Goal: Information Seeking & Learning: Learn about a topic

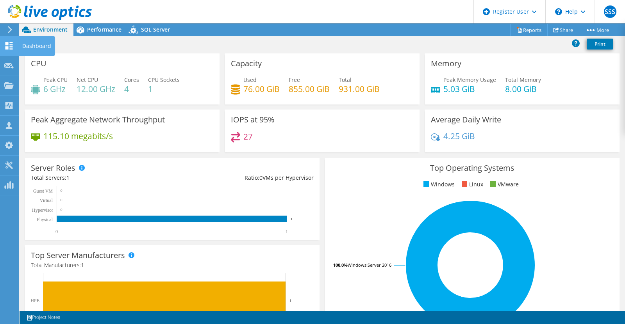
click at [12, 44] on icon at bounding box center [8, 45] width 9 height 7
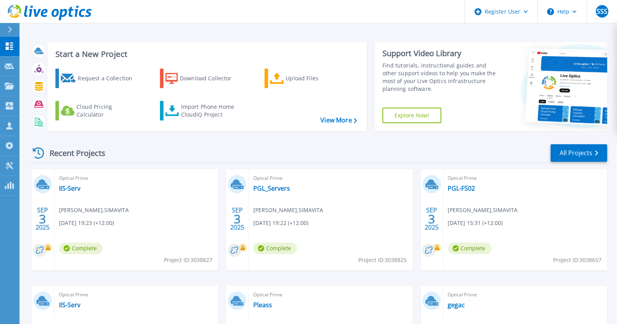
click at [223, 187] on div "SEP 3 2025 Optical Prime IIS-Serv Linesh Kumar , SIMAVITA 09/03/2025, 19:23 (+1…" at bounding box center [316, 285] width 584 height 233
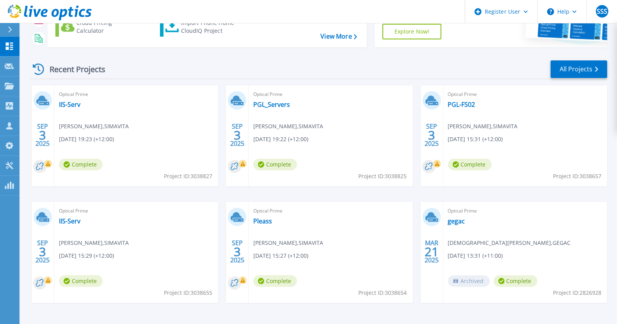
scroll to position [83, 0]
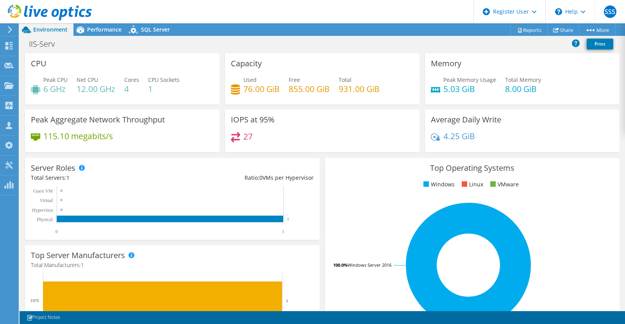
click at [127, 88] on h4 "4" at bounding box center [131, 89] width 15 height 9
click at [222, 91] on div "Capacity Used 76.00 GiB Free 855.00 GiB Total 931.00 GiB" at bounding box center [322, 78] width 200 height 51
click at [102, 29] on span "Performance" at bounding box center [104, 29] width 34 height 7
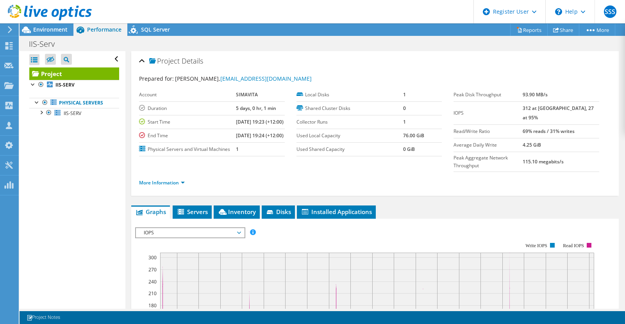
click at [540, 105] on b "312 at [GEOGRAPHIC_DATA], 27 at 95%" at bounding box center [557, 113] width 71 height 16
click at [540, 105] on b "312 at Peak, 27 at 95%" at bounding box center [557, 113] width 71 height 16
click at [541, 109] on b "312 at Peak, 27 at 95%" at bounding box center [557, 113] width 71 height 16
click at [43, 30] on span "Environment" at bounding box center [50, 29] width 34 height 7
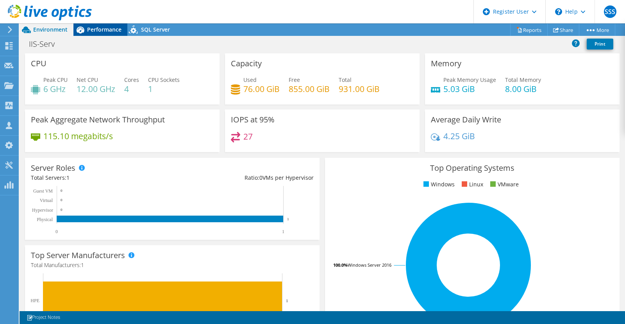
click at [89, 29] on span "Performance" at bounding box center [104, 29] width 34 height 7
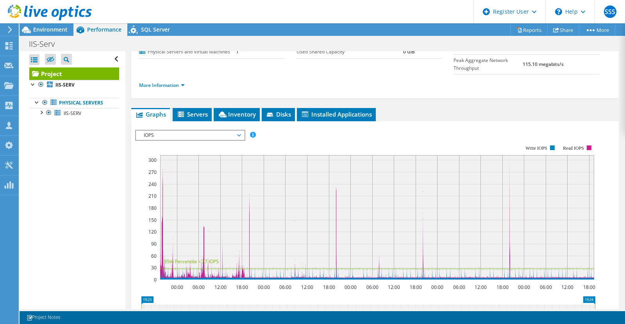
scroll to position [98, 0]
click at [197, 140] on span "IOPS" at bounding box center [190, 134] width 100 height 9
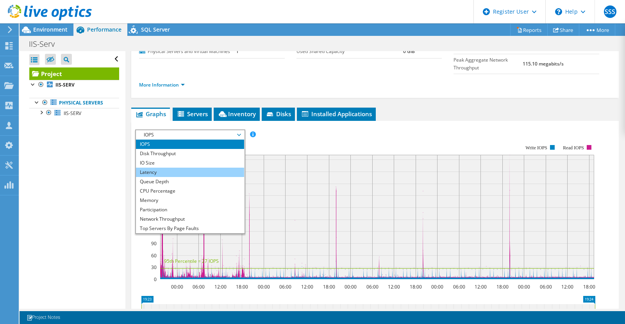
click at [176, 177] on li "Latency" at bounding box center [190, 172] width 108 height 9
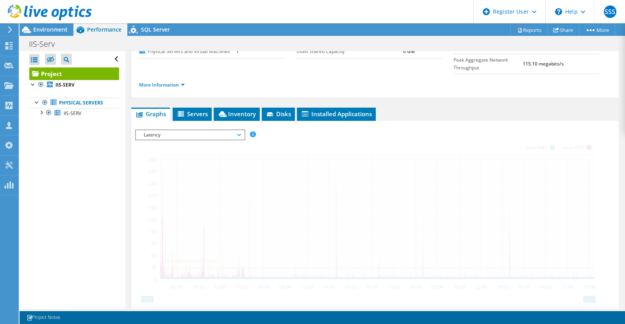
click at [315, 147] on div at bounding box center [374, 263] width 479 height 267
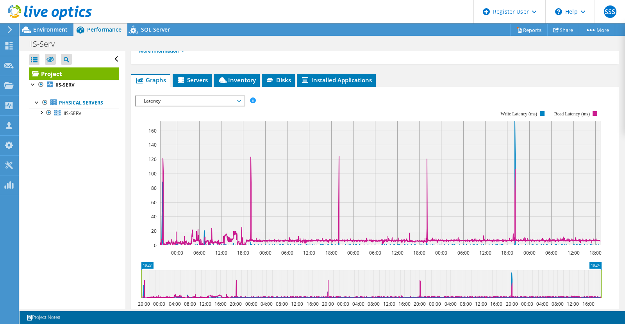
scroll to position [129, 0]
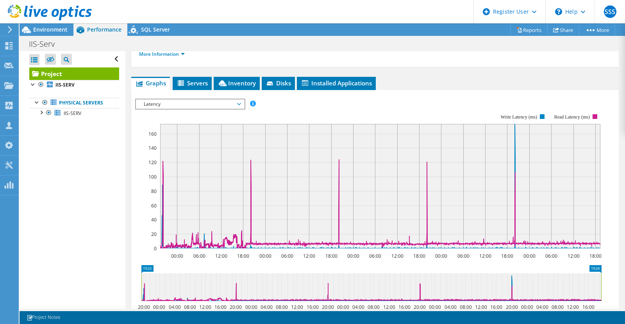
click at [204, 109] on span "Latency" at bounding box center [190, 104] width 100 height 9
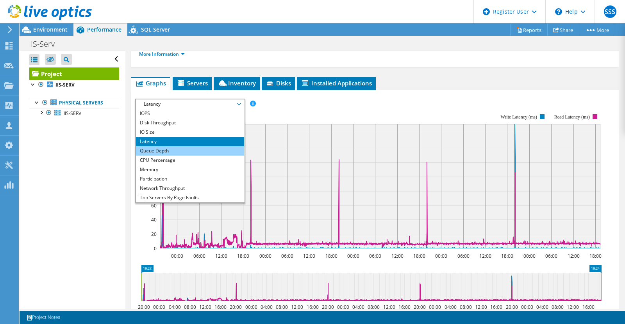
click at [168, 156] on li "Queue Depth" at bounding box center [190, 150] width 108 height 9
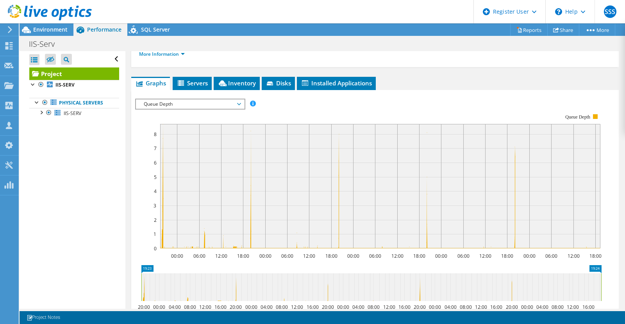
click at [170, 109] on span "Queue Depth" at bounding box center [190, 104] width 100 height 9
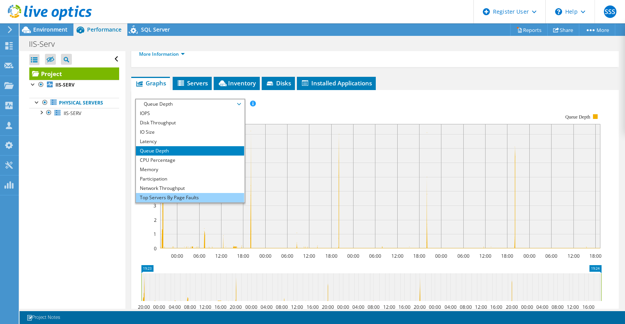
click at [185, 203] on li "Top Servers By Page Faults" at bounding box center [190, 197] width 108 height 9
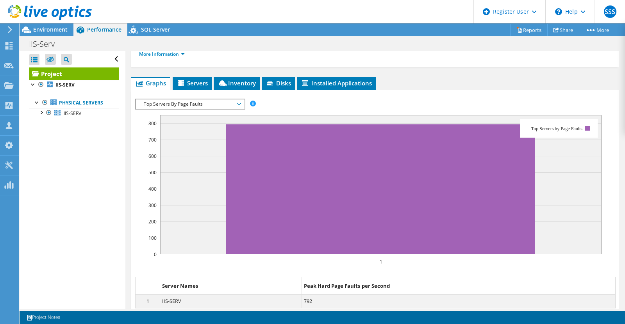
click at [178, 109] on span "Top Servers By Page Faults" at bounding box center [190, 104] width 100 height 9
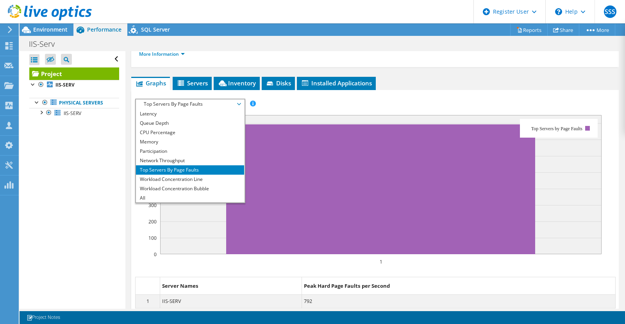
scroll to position [0, 0]
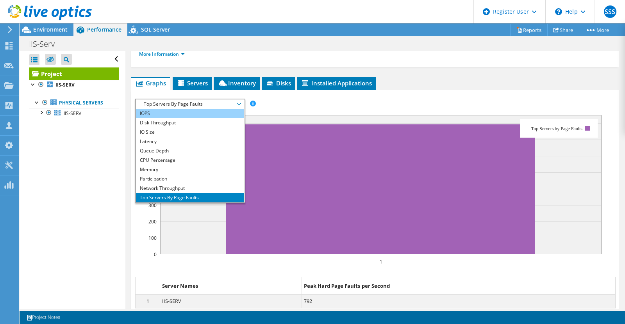
click at [163, 118] on li "IOPS" at bounding box center [190, 113] width 108 height 9
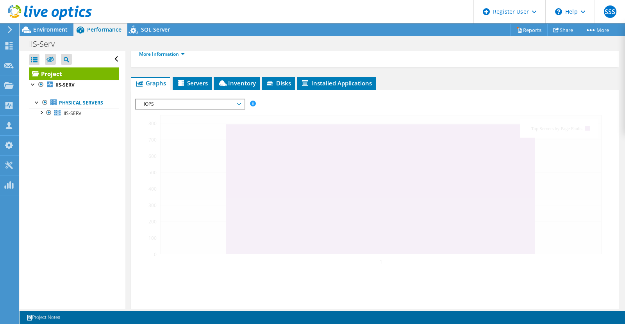
click at [443, 78] on div "Project Details Prepared for: Linesh Kumar, linesh@pleass.com Account SIMAVITA …" at bounding box center [374, 167] width 499 height 491
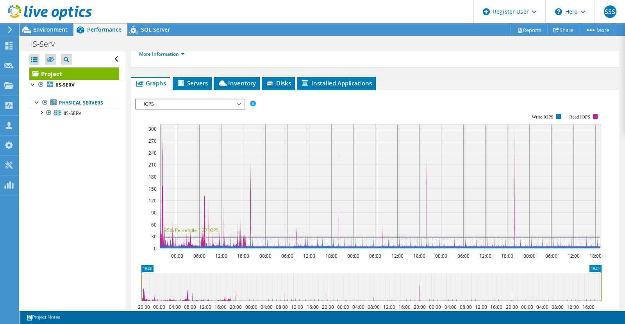
click at [276, 10] on header "SSS Dell User Sai Shashank Sriperambudur Sai.Shashank@Dell.com Dell My Profile …" at bounding box center [312, 11] width 625 height 23
click at [45, 29] on span "Environment" at bounding box center [50, 29] width 34 height 7
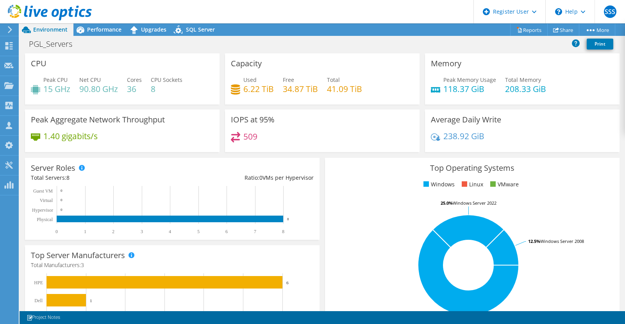
click at [269, 42] on div "PGL_Servers Print" at bounding box center [322, 44] width 605 height 14
click at [318, 177] on div "Server Roles Physical Servers represent bare metal servers that were targets of…" at bounding box center [172, 198] width 300 height 87
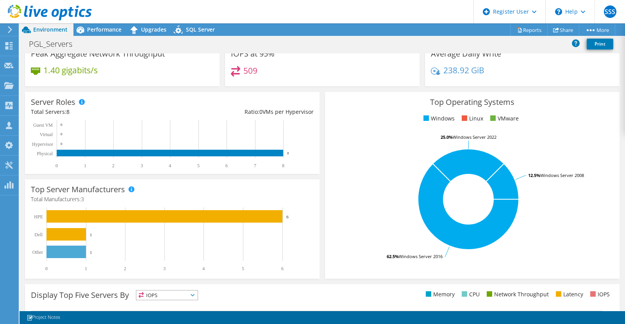
scroll to position [66, 0]
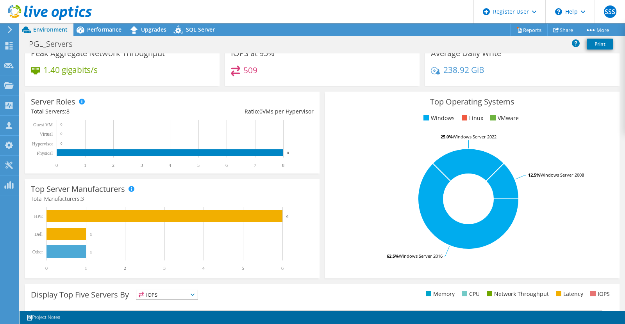
click at [322, 227] on div "Top Operating Systems Windows Linux VMware 62.5% Windows Server 2016 25.0% Wind…" at bounding box center [472, 185] width 300 height 192
click at [322, 182] on div "Top Operating Systems Windows Linux VMware 62.5% Windows Server 2016 25.0% Wind…" at bounding box center [472, 185] width 300 height 192
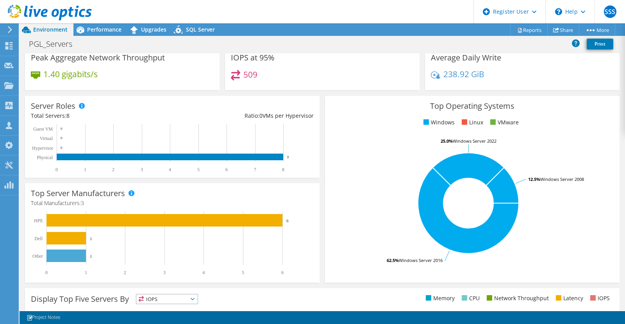
scroll to position [66, 0]
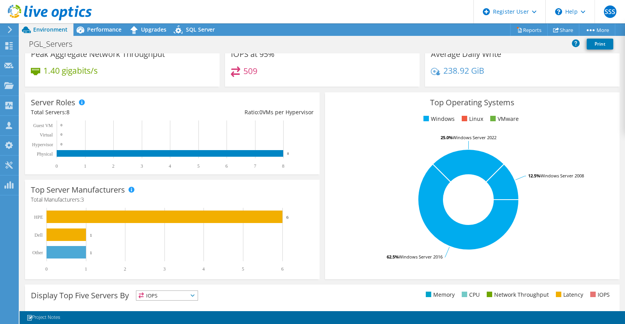
click at [318, 198] on div "Top Server Manufacturers Manufacturers are shown for physical servers and hyper…" at bounding box center [172, 229] width 300 height 105
click at [193, 175] on div "Server Roles Physical Servers represent bare metal servers that were targets of…" at bounding box center [172, 133] width 300 height 87
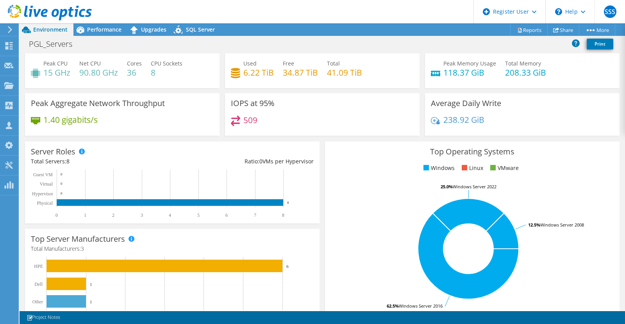
scroll to position [0, 0]
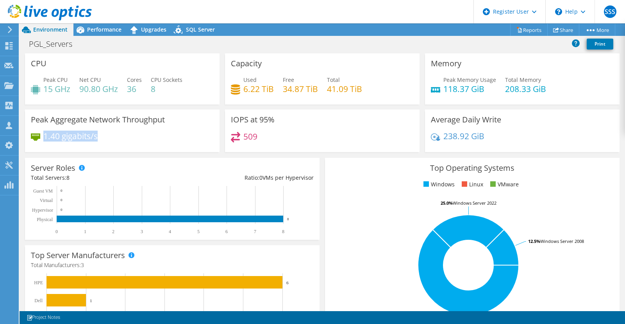
drag, startPoint x: 45, startPoint y: 135, endPoint x: 109, endPoint y: 137, distance: 63.7
click at [109, 137] on div "1.40 gigabits/s" at bounding box center [122, 140] width 183 height 16
click at [121, 137] on div "1.40 gigabits/s" at bounding box center [122, 140] width 183 height 16
click at [222, 94] on div "Capacity Used 6.22 TiB Free 34.87 TiB Total 41.09 TiB" at bounding box center [322, 78] width 200 height 51
click at [222, 125] on div "IOPS at 95% 509" at bounding box center [322, 131] width 200 height 43
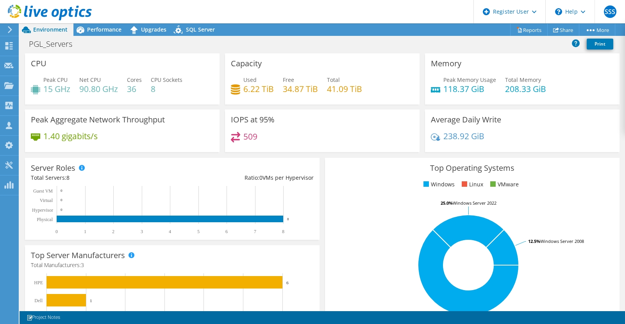
click at [235, 107] on div "Capacity Used 6.22 TiB Free 34.87 TiB Total 41.09 TiB" at bounding box center [322, 81] width 200 height 56
click at [322, 174] on div "Top Operating Systems Windows Linux VMware 62.5% Windows Server 2016 25.0% Wind…" at bounding box center [472, 251] width 300 height 192
drag, startPoint x: 242, startPoint y: 88, endPoint x: 276, endPoint y: 90, distance: 34.0
click at [276, 90] on div "Used 6.22 TiB Free 34.87 TiB Total 41.09 TiB" at bounding box center [322, 88] width 183 height 25
click at [278, 104] on div "Capacity Used 6.22 TiB Free 34.87 TiB Total 41.09 TiB" at bounding box center [322, 78] width 194 height 51
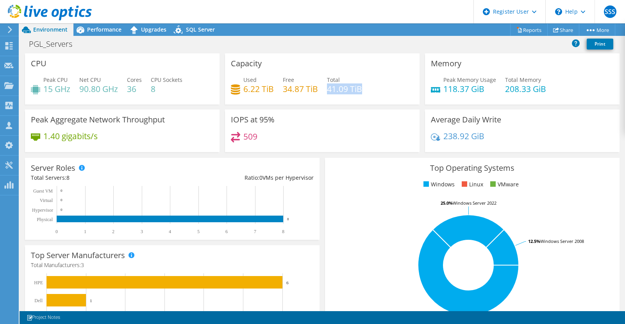
drag, startPoint x: 324, startPoint y: 89, endPoint x: 375, endPoint y: 85, distance: 50.9
click at [375, 85] on div "Used 6.22 TiB Free 34.87 TiB Total 41.09 TiB" at bounding box center [322, 88] width 183 height 25
click at [335, 106] on div "Capacity Used 6.22 TiB Free 34.87 TiB Total 41.09 TiB" at bounding box center [322, 81] width 200 height 56
click at [222, 129] on div "IOPS at 95% 509" at bounding box center [322, 131] width 200 height 43
click at [306, 105] on div "Capacity Used 6.22 TiB Free 34.87 TiB Total 41.09 TiB" at bounding box center [322, 81] width 200 height 56
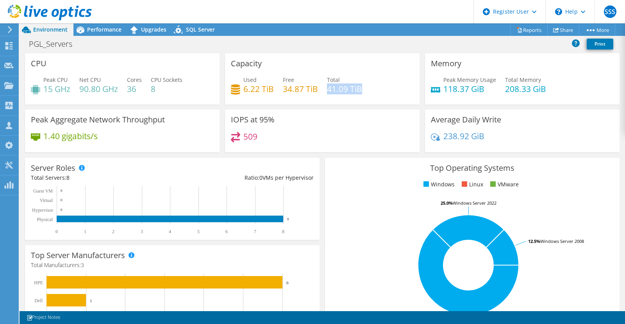
drag, startPoint x: 325, startPoint y: 90, endPoint x: 370, endPoint y: 93, distance: 45.4
click at [370, 93] on div "Used 6.22 TiB Free 34.87 TiB Total 41.09 TiB" at bounding box center [322, 88] width 183 height 25
click at [368, 109] on div "Capacity Used 6.22 TiB Free 34.87 TiB Total 41.09 TiB" at bounding box center [322, 81] width 200 height 56
click at [109, 29] on span "Performance" at bounding box center [104, 29] width 34 height 7
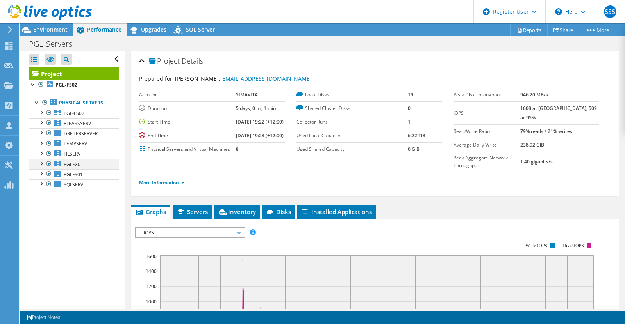
click at [41, 167] on div at bounding box center [41, 163] width 8 height 8
click at [48, 118] on div at bounding box center [49, 112] width 8 height 9
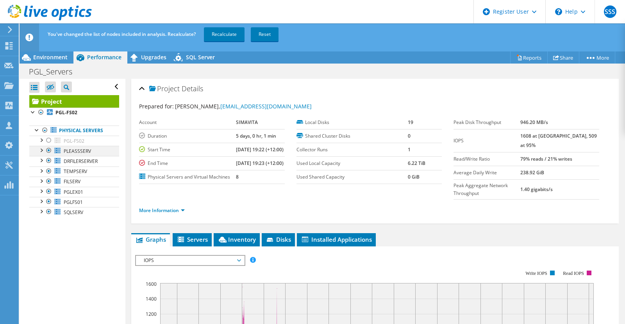
click at [47, 155] on div at bounding box center [49, 150] width 8 height 9
click at [48, 166] on div at bounding box center [49, 160] width 8 height 9
click at [50, 176] on div at bounding box center [49, 171] width 8 height 9
click at [49, 186] on div at bounding box center [49, 181] width 8 height 9
click at [50, 207] on div at bounding box center [49, 201] width 8 height 9
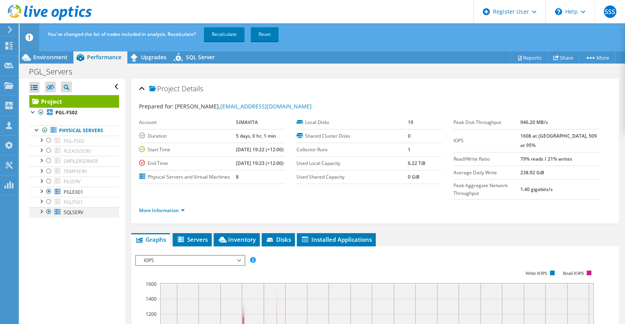
click at [49, 216] on div at bounding box center [49, 211] width 8 height 9
click at [226, 34] on link "Recalculate" at bounding box center [224, 34] width 41 height 14
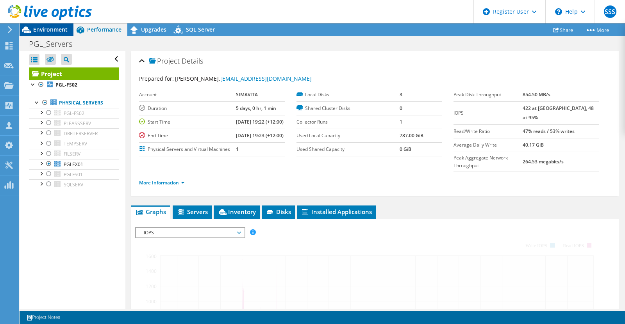
click at [47, 29] on span "Environment" at bounding box center [50, 29] width 34 height 7
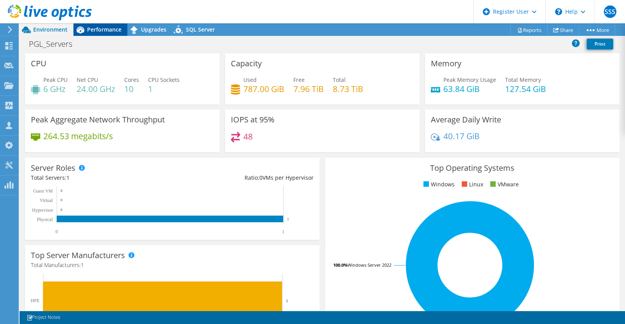
click at [102, 32] on span "Performance" at bounding box center [104, 29] width 34 height 7
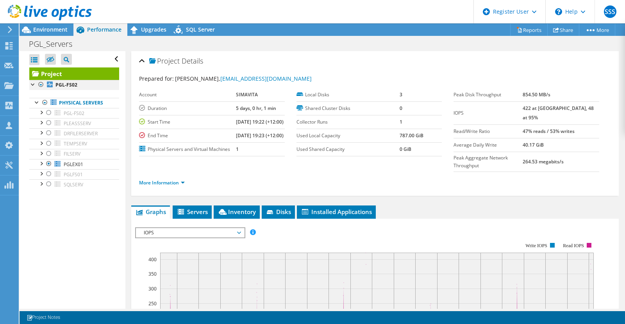
click at [40, 84] on div at bounding box center [41, 84] width 8 height 9
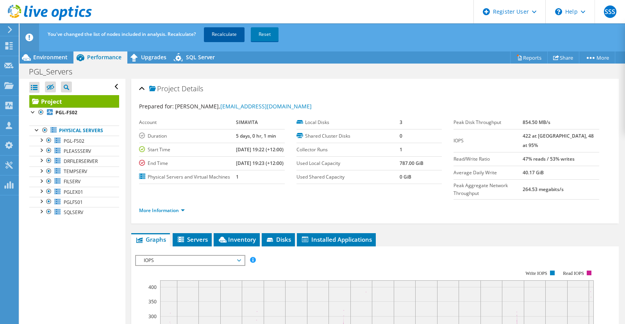
click at [223, 37] on link "Recalculate" at bounding box center [224, 34] width 41 height 14
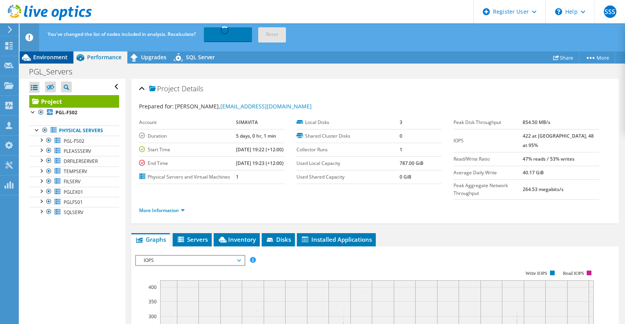
click at [57, 59] on span "Environment" at bounding box center [50, 56] width 34 height 7
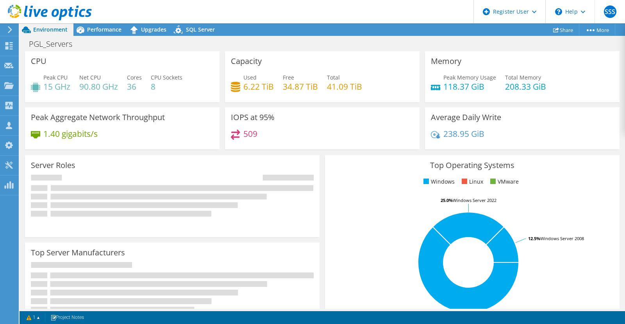
click at [230, 106] on div "Capacity Used 6.22 TiB Free 34.87 TiB Total 41.09 TiB" at bounding box center [322, 79] width 200 height 56
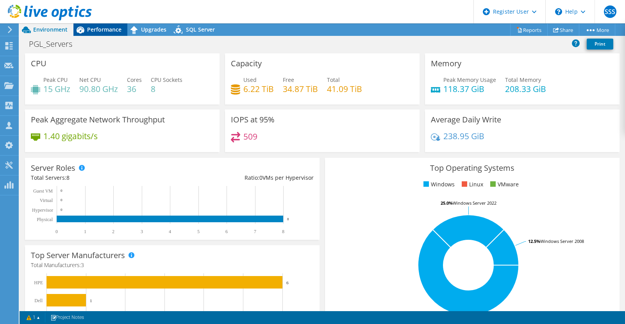
click at [102, 32] on span "Performance" at bounding box center [104, 29] width 34 height 7
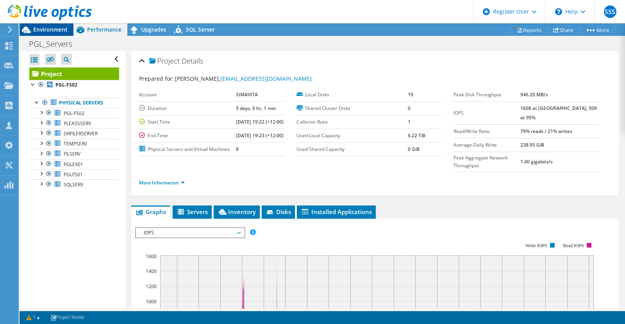
click at [57, 29] on span "Environment" at bounding box center [50, 29] width 34 height 7
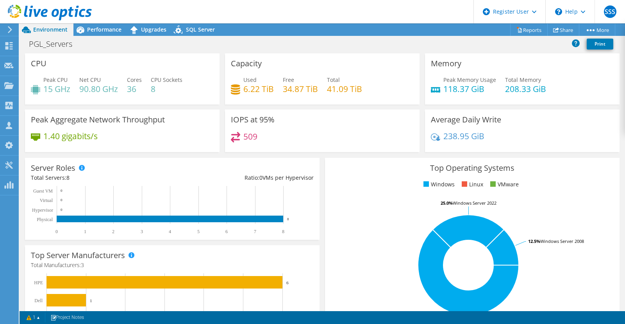
click at [317, 179] on div "Server Roles Physical Servers represent bare metal servers that were targets of…" at bounding box center [172, 198] width 300 height 87
click at [222, 55] on div "Capacity Used 6.22 TiB Free 34.87 TiB Total 41.09 TiB" at bounding box center [322, 78] width 200 height 51
click at [222, 113] on div "IOPS at 95% 509" at bounding box center [322, 131] width 200 height 43
